Goal: Information Seeking & Learning: Find specific fact

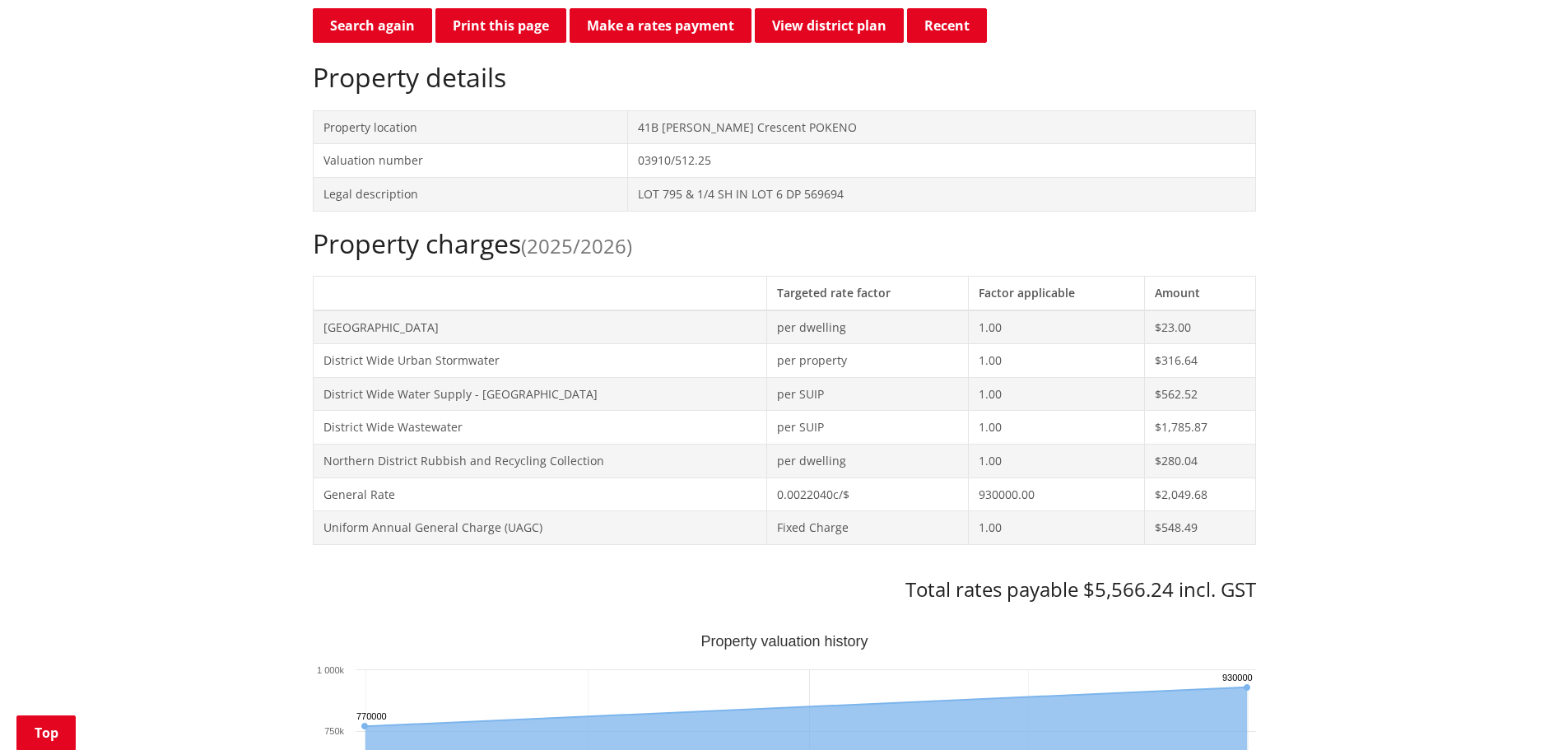
scroll to position [494, 0]
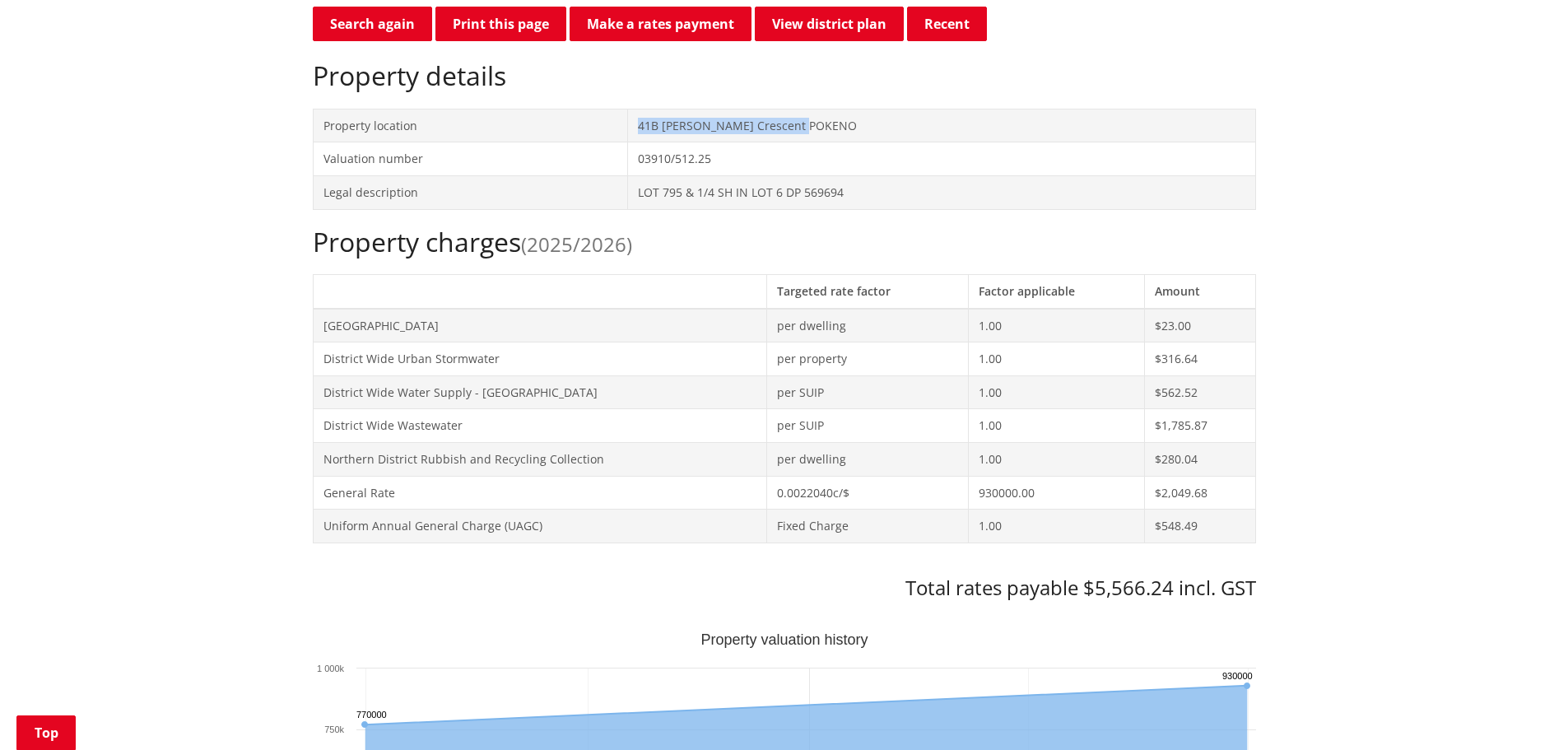
drag, startPoint x: 827, startPoint y: 122, endPoint x: 646, endPoint y: 123, distance: 181.0
click at [646, 123] on td "41B [PERSON_NAME] Crescent POKENO" at bounding box center [941, 126] width 627 height 34
copy td "41B [PERSON_NAME] Crescent POKENO"
drag, startPoint x: 857, startPoint y: 196, endPoint x: 614, endPoint y: 188, distance: 243.1
click at [614, 188] on tr "Legal description LOT 795 & 1/4 SH IN LOT 6 DP 569694" at bounding box center [784, 193] width 942 height 34
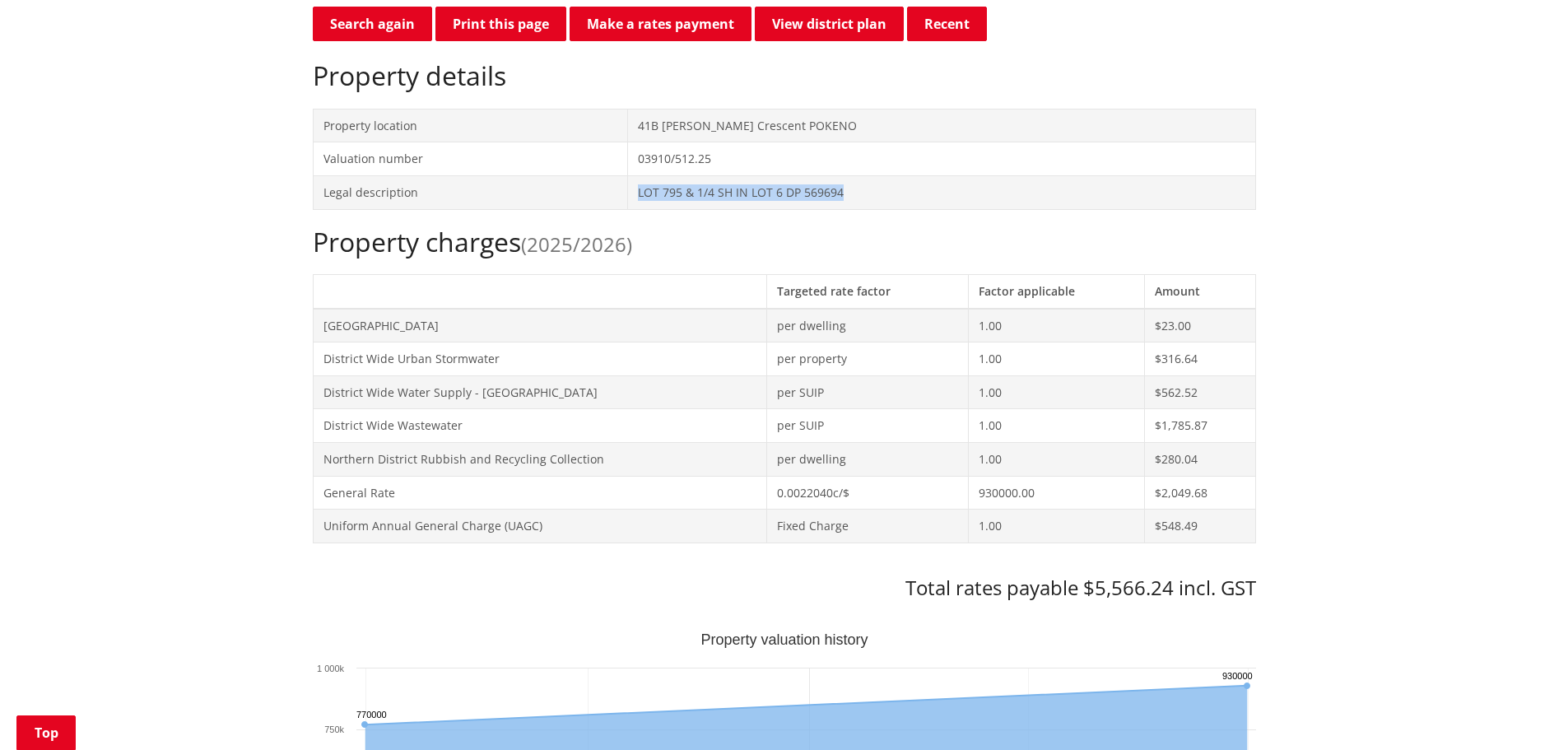
copy tr "LOT 795 & 1/4 SH IN LOT 6 DP 569694"
drag, startPoint x: 801, startPoint y: 236, endPoint x: 814, endPoint y: 226, distance: 16.4
click at [801, 236] on h2 "Property charges (2025/2026)" at bounding box center [784, 242] width 943 height 31
drag, startPoint x: 858, startPoint y: 193, endPoint x: 643, endPoint y: 198, distance: 215.1
click at [643, 198] on td "LOT 795 & 1/4 SH IN LOT 6 DP 569694" at bounding box center [941, 193] width 627 height 34
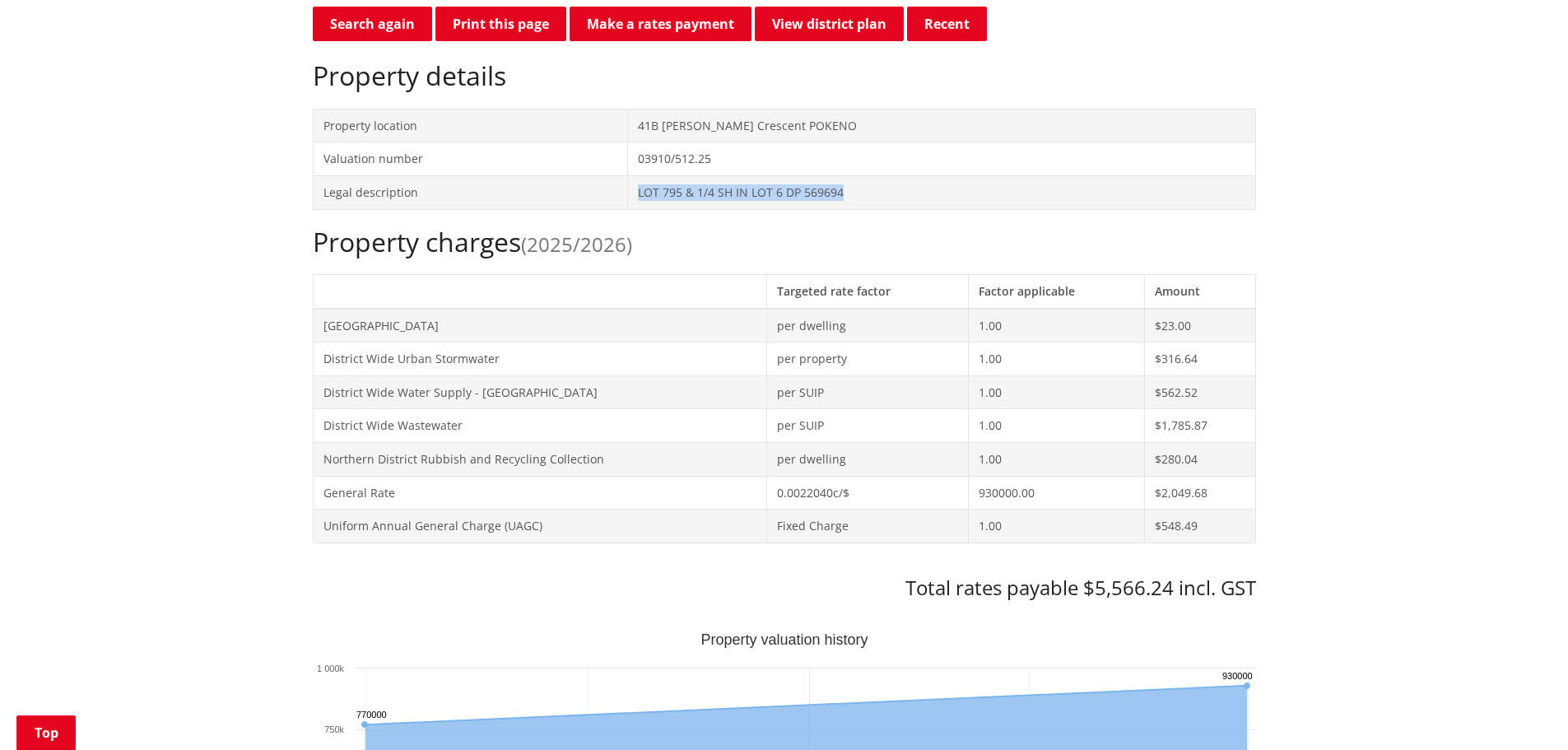
copy td "LOT 795 & 1/4 SH IN LOT 6 DP 569694"
drag, startPoint x: 539, startPoint y: 16, endPoint x: 534, endPoint y: 57, distance: 41.3
click at [539, 16] on button "Print this page" at bounding box center [501, 24] width 131 height 35
